Goal: Navigation & Orientation: Find specific page/section

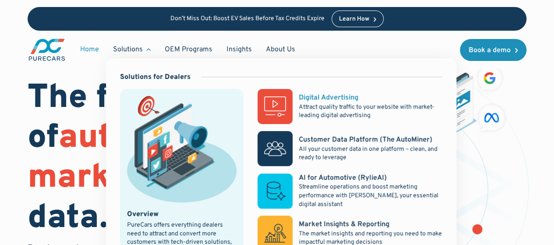
click at [336, 104] on p "Attract quality traffic to your website with market-leading digital advertising" at bounding box center [371, 111] width 144 height 17
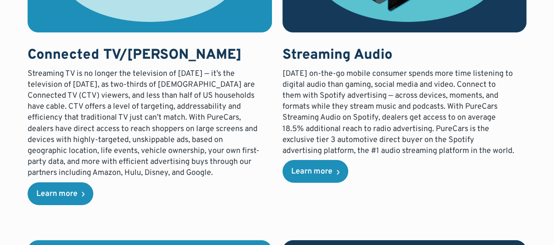
scroll to position [1576, 0]
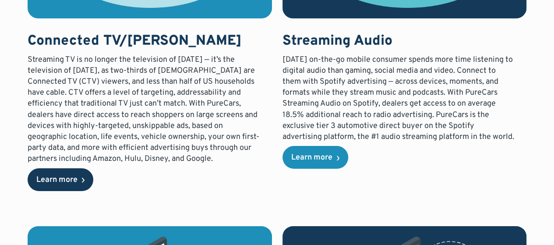
click at [66, 176] on div "Learn more" at bounding box center [56, 180] width 41 height 8
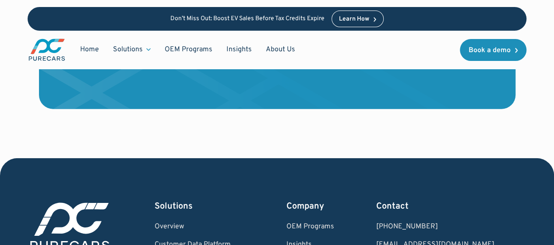
scroll to position [2802, 0]
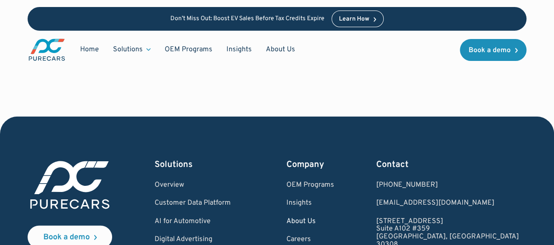
click at [334, 218] on link "About Us" at bounding box center [310, 222] width 48 height 8
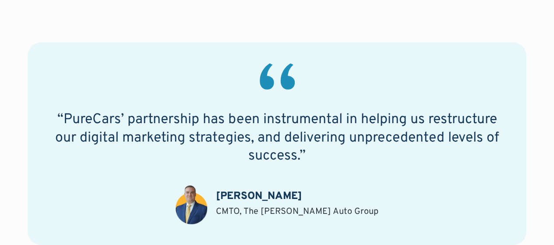
scroll to position [657, 0]
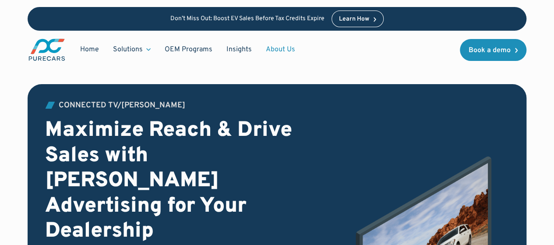
click at [286, 46] on link "About Us" at bounding box center [280, 49] width 43 height 17
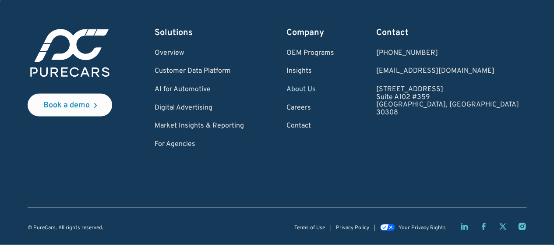
scroll to position [2515, 0]
click at [334, 108] on link "Careers" at bounding box center [310, 108] width 48 height 8
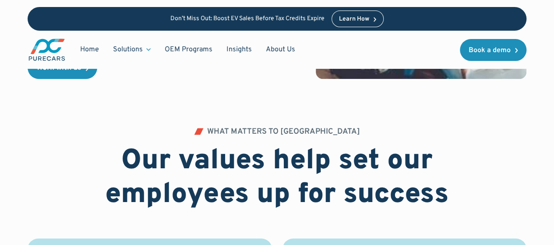
scroll to position [219, 0]
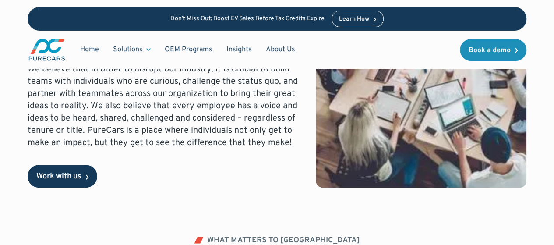
click at [56, 186] on link "Work with us" at bounding box center [63, 176] width 70 height 23
